Goal: Task Accomplishment & Management: Use online tool/utility

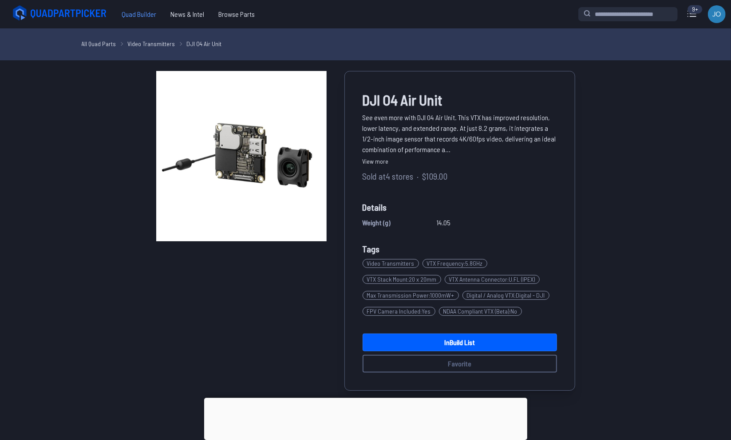
click at [139, 10] on span "Quad Builder" at bounding box center [139, 14] width 49 height 18
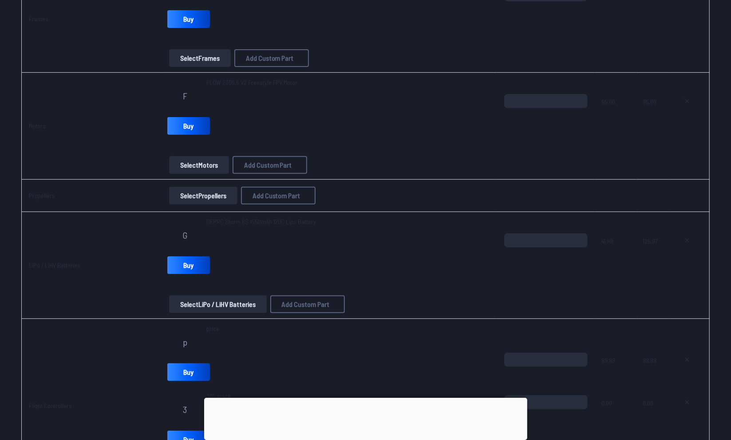
scroll to position [167, 0]
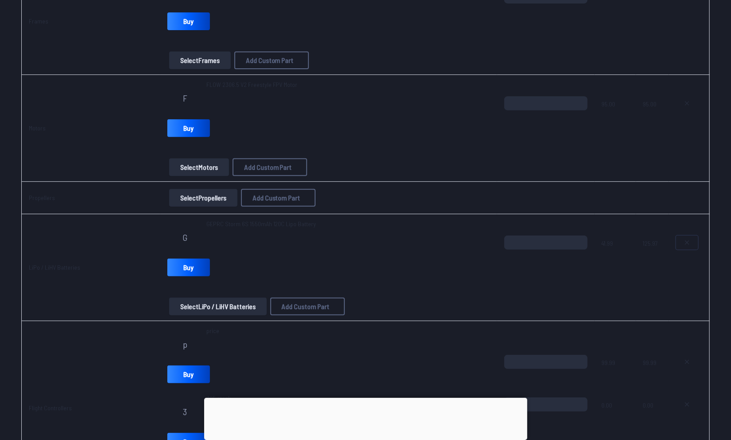
click at [686, 242] on icon at bounding box center [687, 242] width 7 height 7
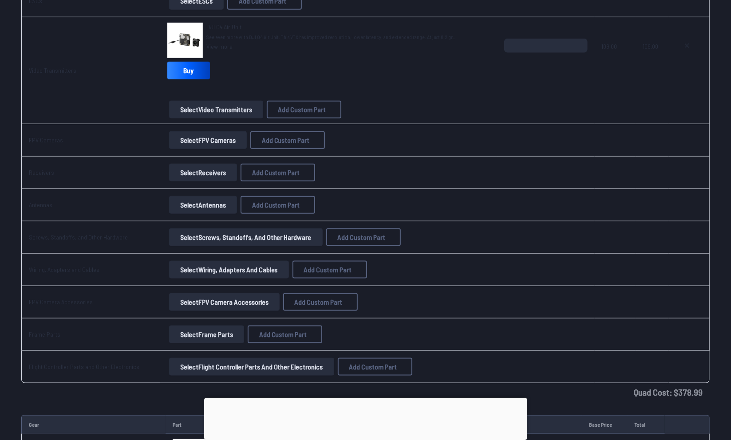
scroll to position [603, 0]
click at [218, 24] on span "DJI O4 Air Unit" at bounding box center [223, 28] width 35 height 8
click at [221, 47] on link "View more" at bounding box center [331, 47] width 251 height 9
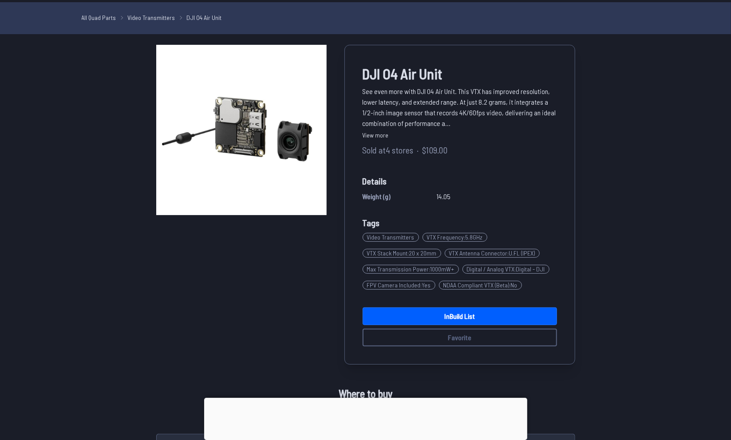
scroll to position [27, 0]
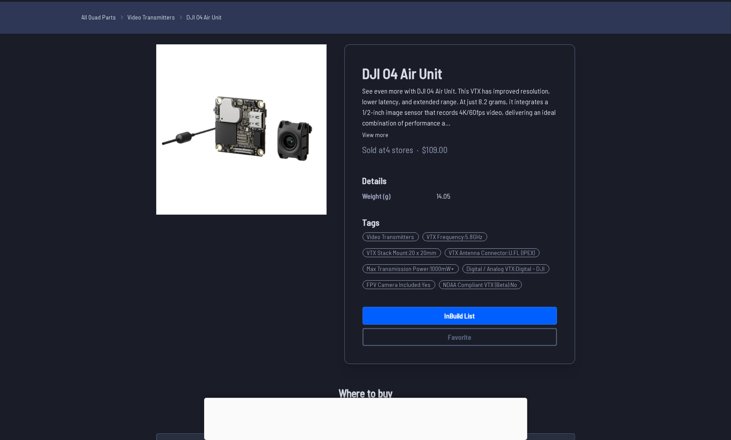
click at [421, 124] on span "See even more with DJI O4 Air Unit. This VTX has improved resolution, lower lat…" at bounding box center [460, 107] width 194 height 43
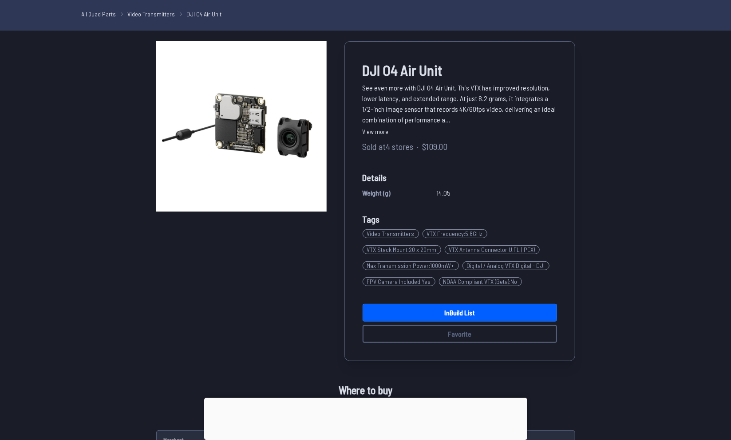
scroll to position [30, 0]
click at [375, 129] on link "View more" at bounding box center [460, 131] width 194 height 9
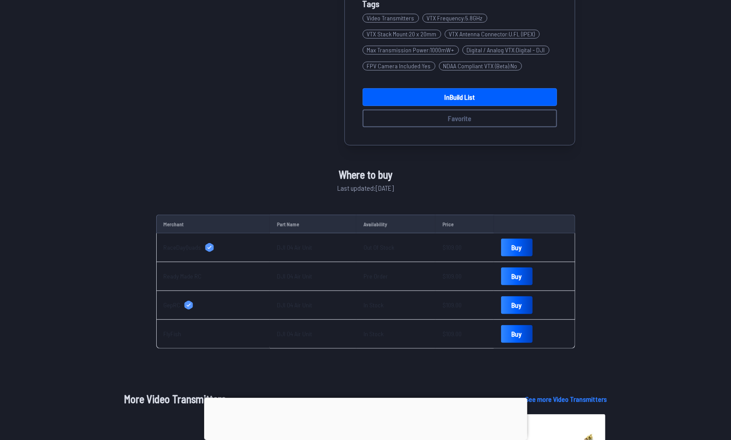
scroll to position [0, 0]
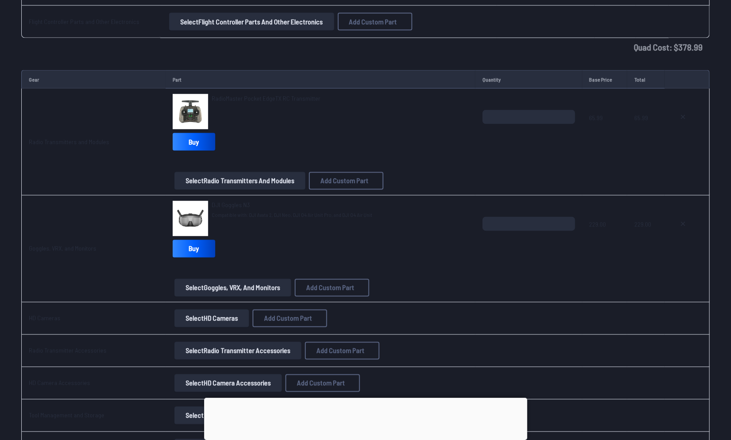
scroll to position [951, 0]
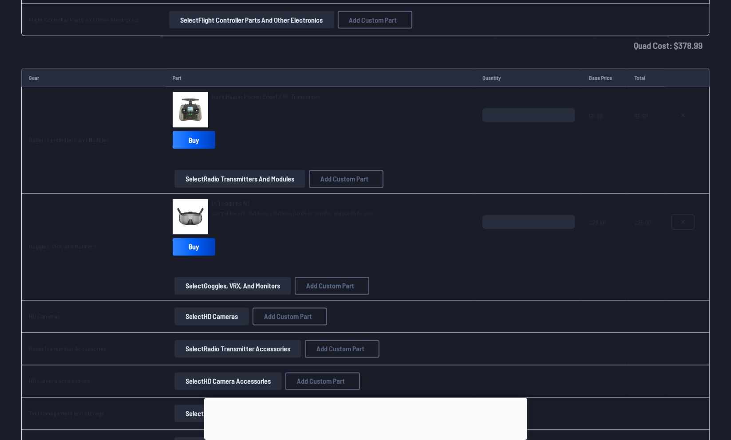
click at [688, 216] on button at bounding box center [683, 222] width 22 height 14
type textarea "**********"
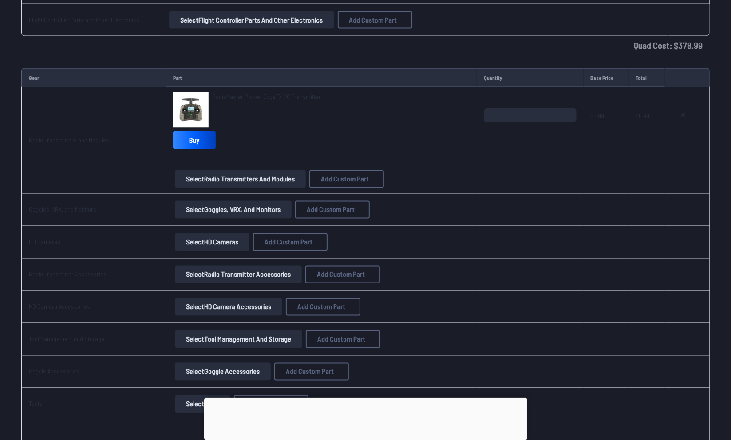
click at [226, 205] on button "Select Goggles, VRX, and Monitors" at bounding box center [233, 210] width 117 height 18
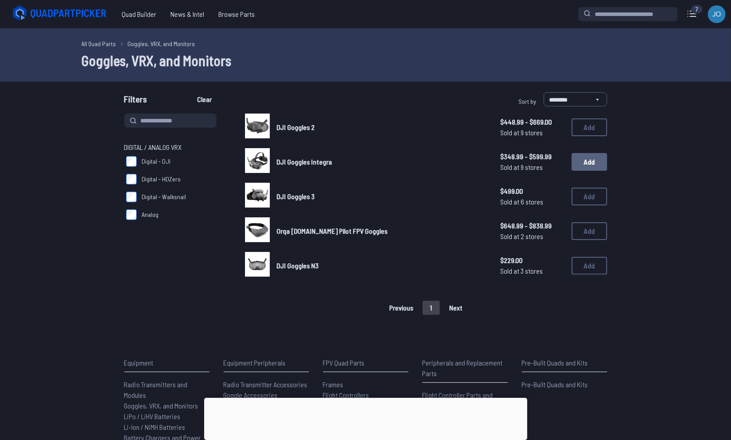
click at [587, 164] on button "Add" at bounding box center [590, 162] width 36 height 18
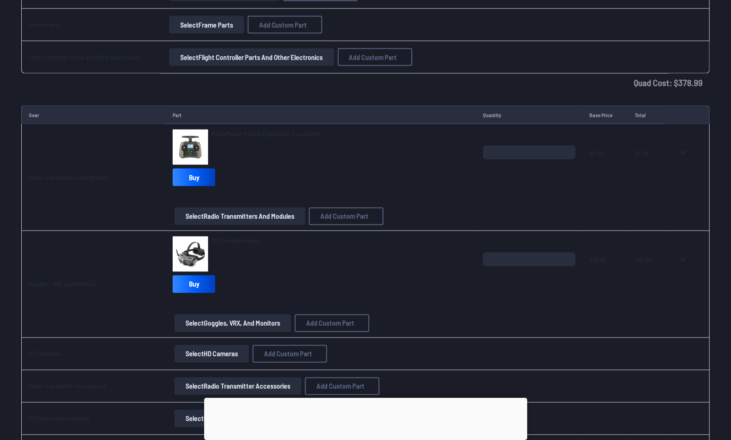
scroll to position [913, 0]
click at [224, 239] on span "DJI Goggles Integra" at bounding box center [236, 242] width 49 height 8
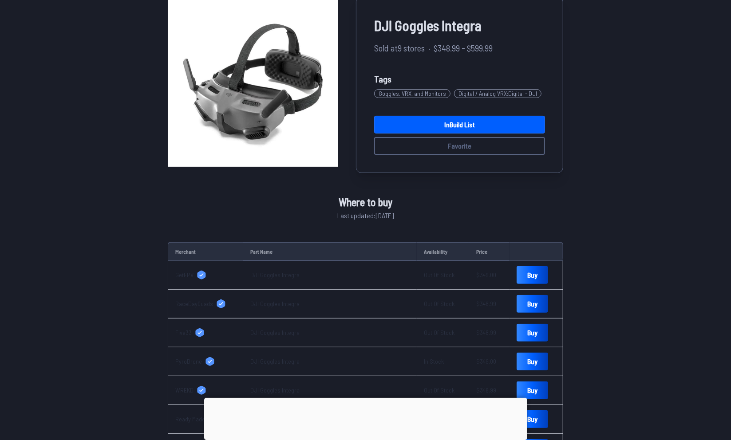
scroll to position [87, 0]
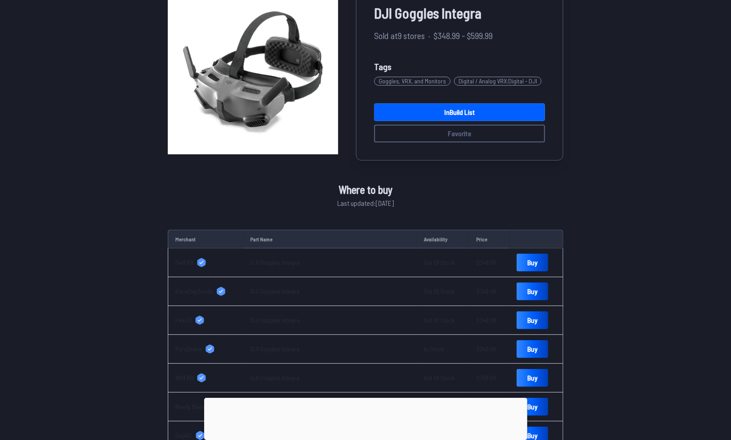
click at [475, 278] on td "$348.99" at bounding box center [489, 292] width 40 height 29
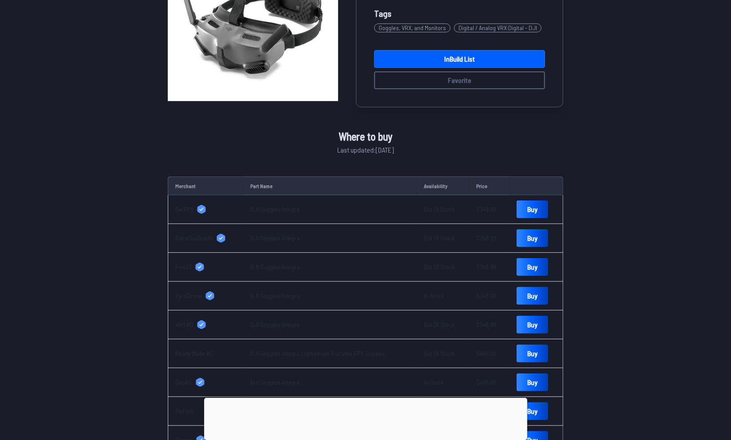
scroll to position [141, 0]
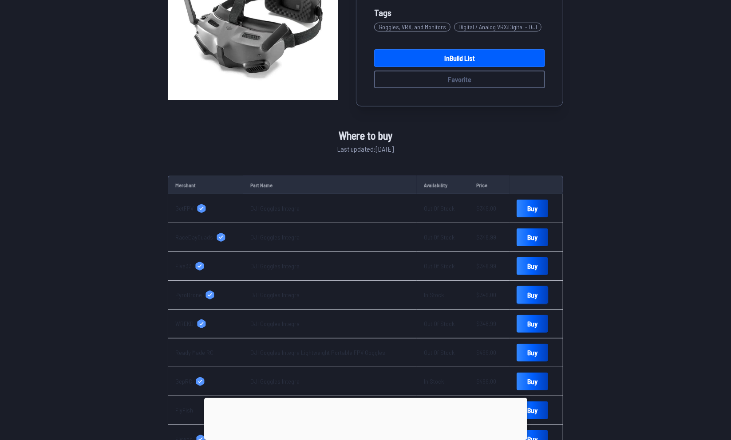
click at [519, 294] on link "Buy" at bounding box center [533, 295] width 32 height 18
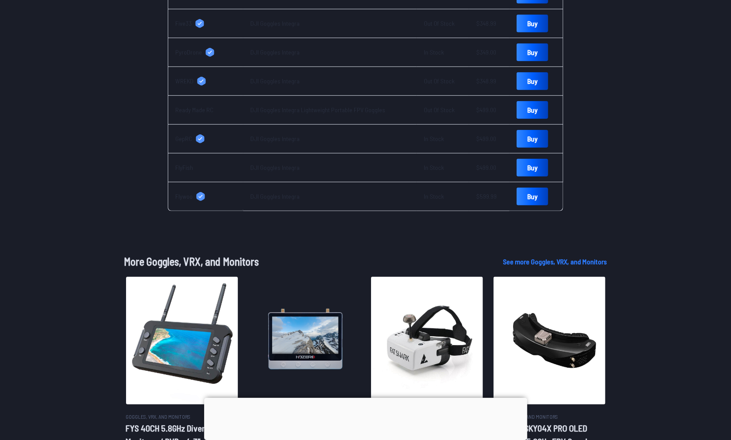
scroll to position [384, 0]
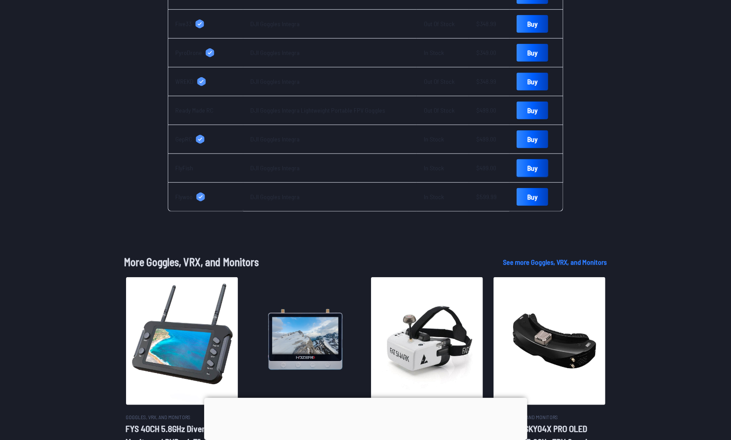
click at [524, 165] on link "Buy" at bounding box center [533, 168] width 32 height 18
click at [517, 139] on link "Buy" at bounding box center [533, 140] width 32 height 18
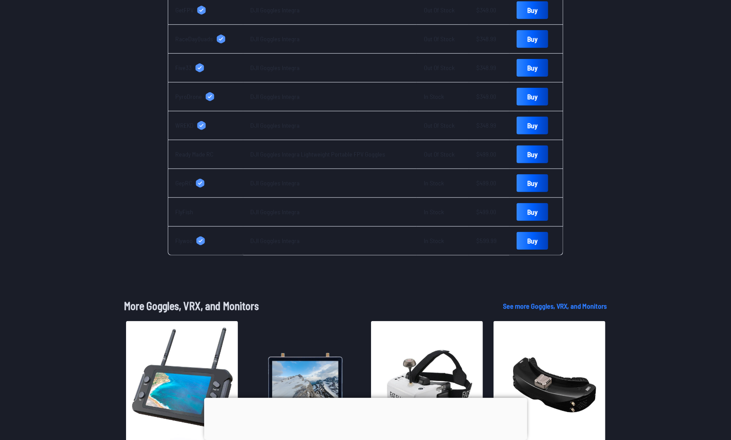
scroll to position [333, 0]
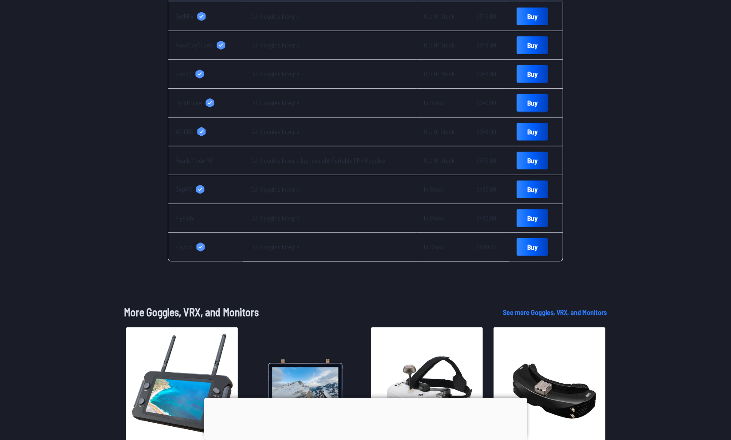
click at [524, 101] on link "Buy" at bounding box center [533, 103] width 32 height 18
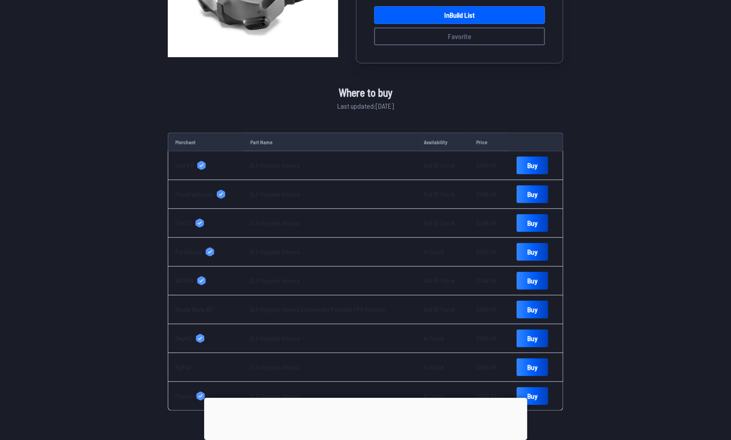
scroll to position [0, 0]
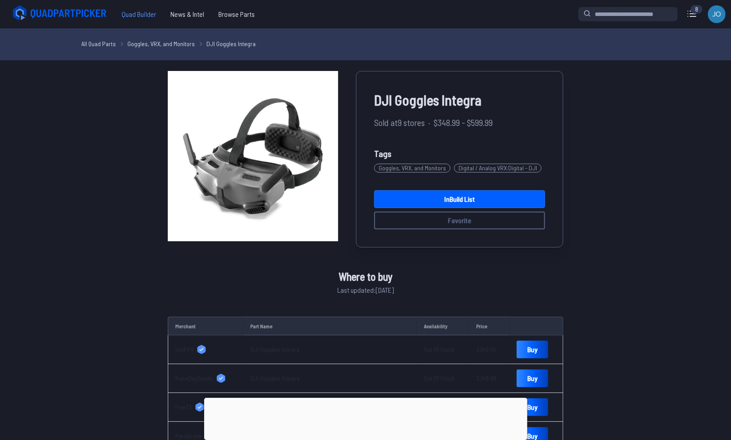
click at [137, 22] on span "Quad Builder" at bounding box center [139, 14] width 49 height 18
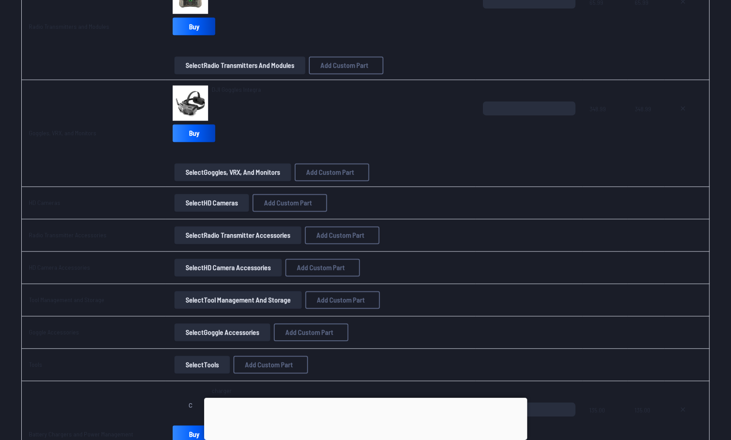
scroll to position [1065, 0]
click at [681, 105] on icon at bounding box center [683, 108] width 7 height 7
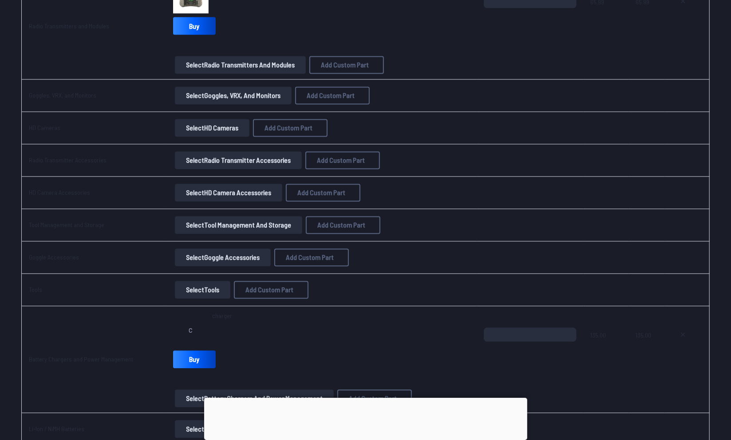
type textarea "**********"
click at [217, 94] on button "Select Goggles, VRX, and Monitors" at bounding box center [233, 96] width 117 height 18
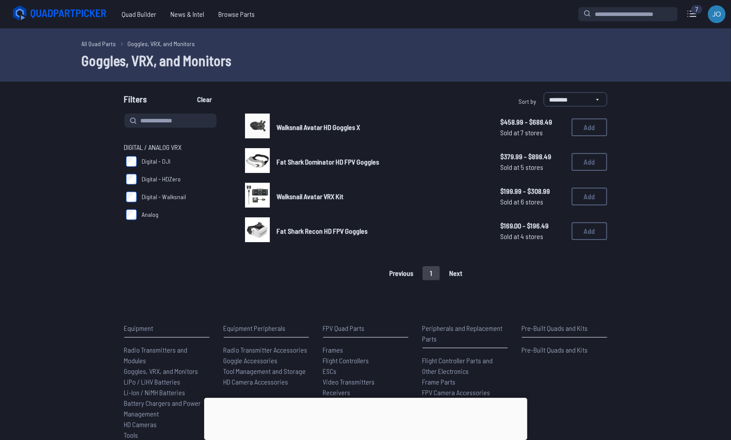
click at [330, 196] on span "Walksnail Avatar VRX Kit" at bounding box center [310, 196] width 67 height 8
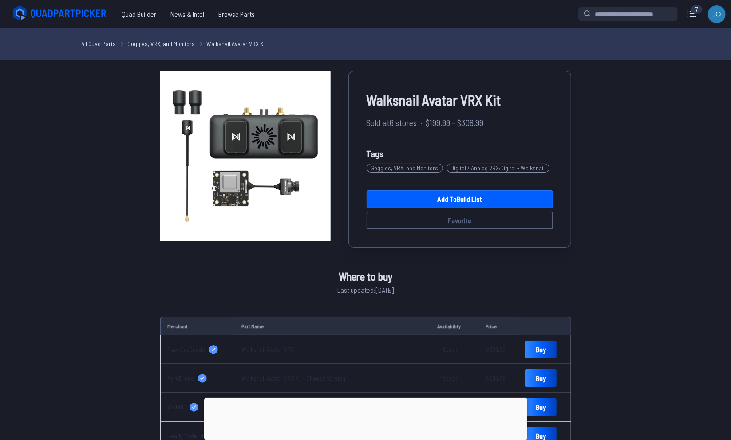
click at [50, 16] on icon at bounding box center [69, 13] width 77 height 9
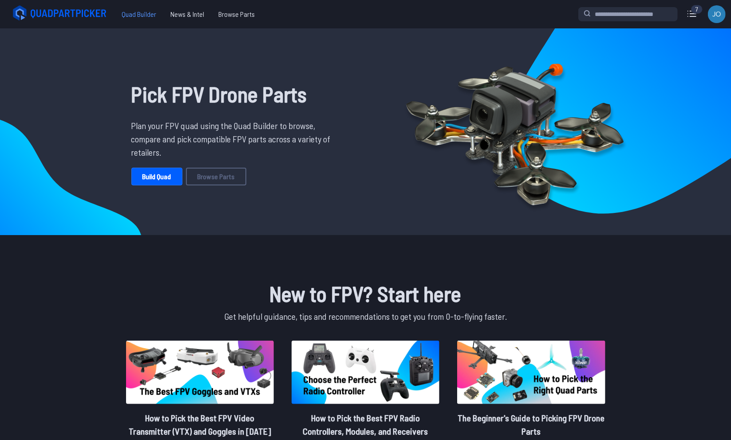
click at [141, 18] on span "Quad Builder" at bounding box center [139, 14] width 49 height 18
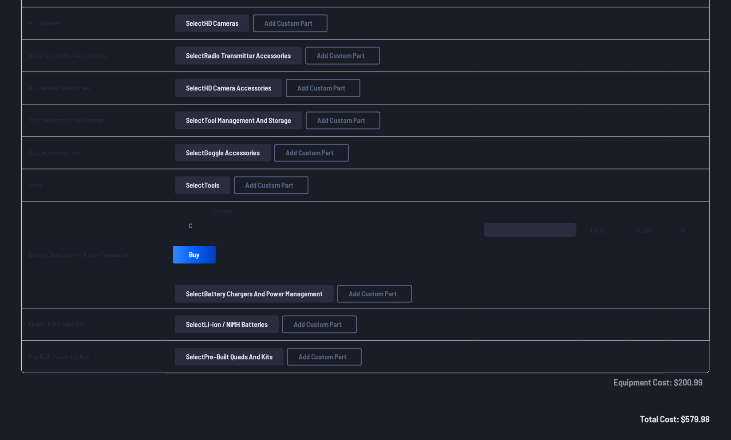
scroll to position [1182, 0]
